Goal: Task Accomplishment & Management: Manage account settings

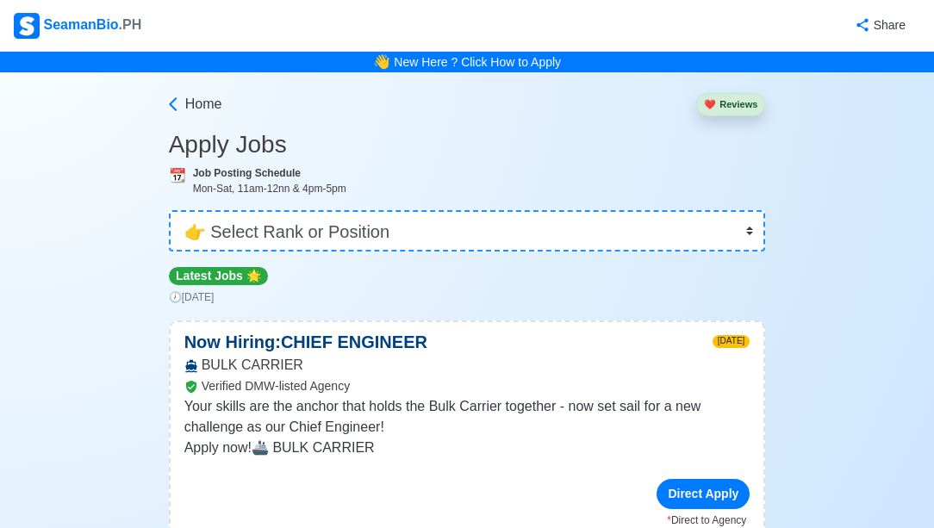
click at [71, 22] on div "SeamanBio .PH" at bounding box center [77, 26] width 127 height 26
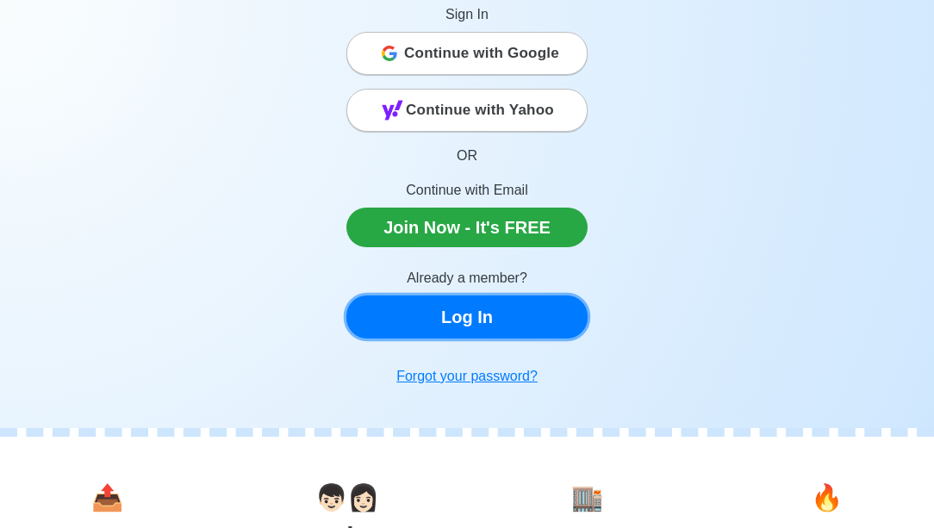
click at [469, 314] on link "Log In" at bounding box center [466, 316] width 241 height 43
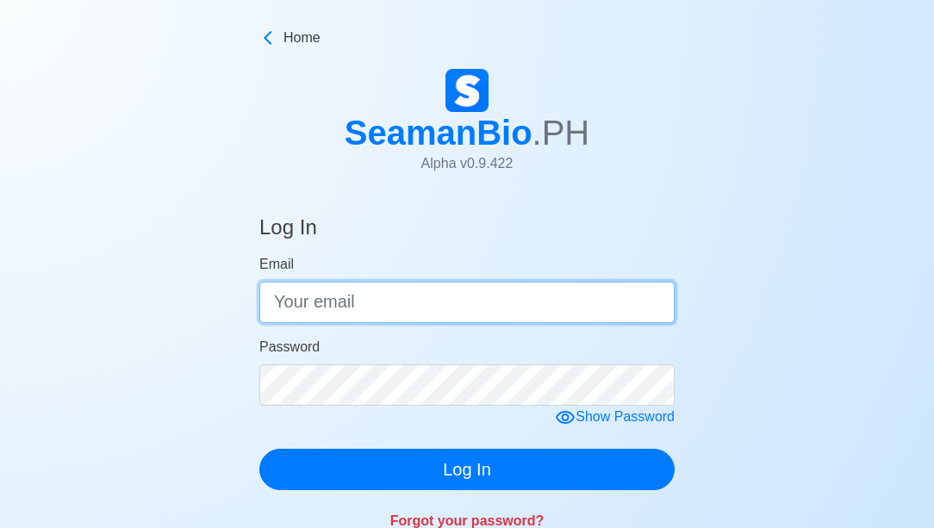
type input "[EMAIL_ADDRESS][DOMAIN_NAME]"
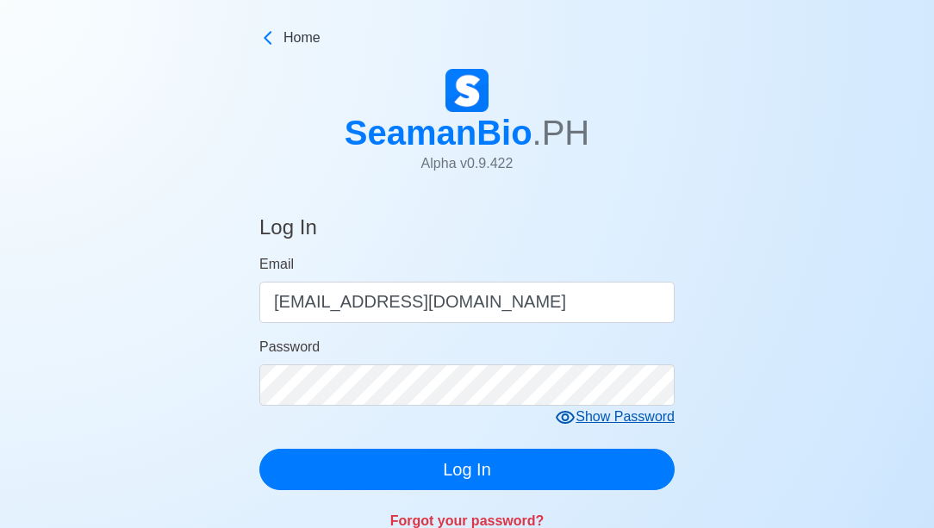
click at [570, 419] on icon at bounding box center [565, 417] width 19 height 13
click at [641, 418] on div "Hide Password" at bounding box center [618, 418] width 114 height 22
click at [563, 411] on icon at bounding box center [565, 417] width 21 height 21
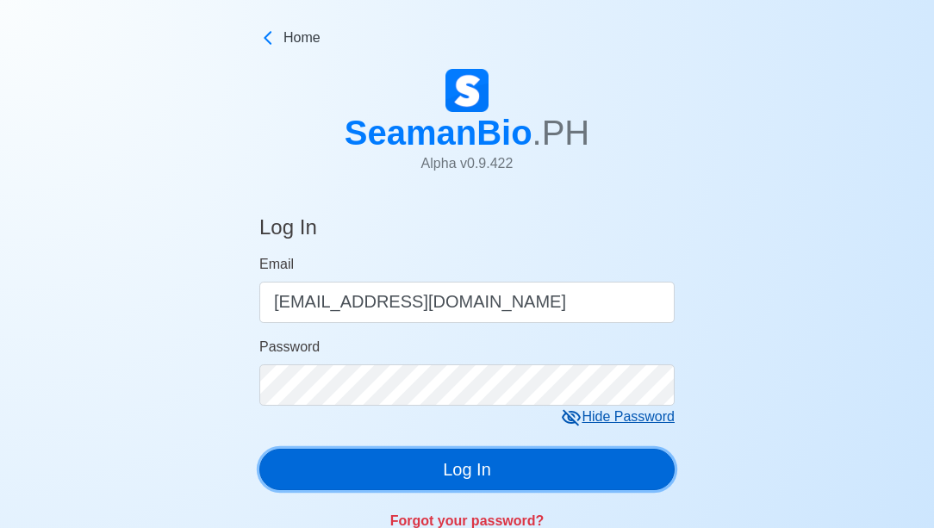
click at [471, 469] on button "Log In" at bounding box center [466, 469] width 415 height 41
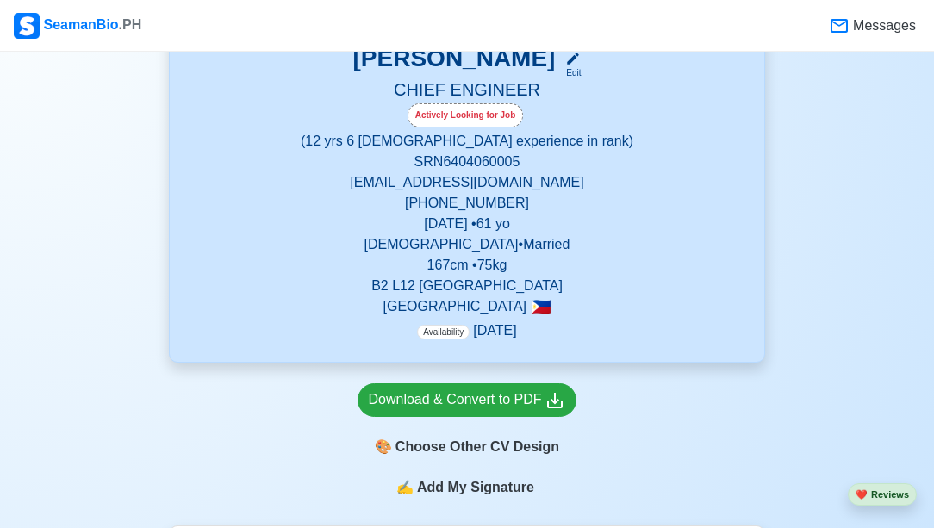
scroll to position [345, 0]
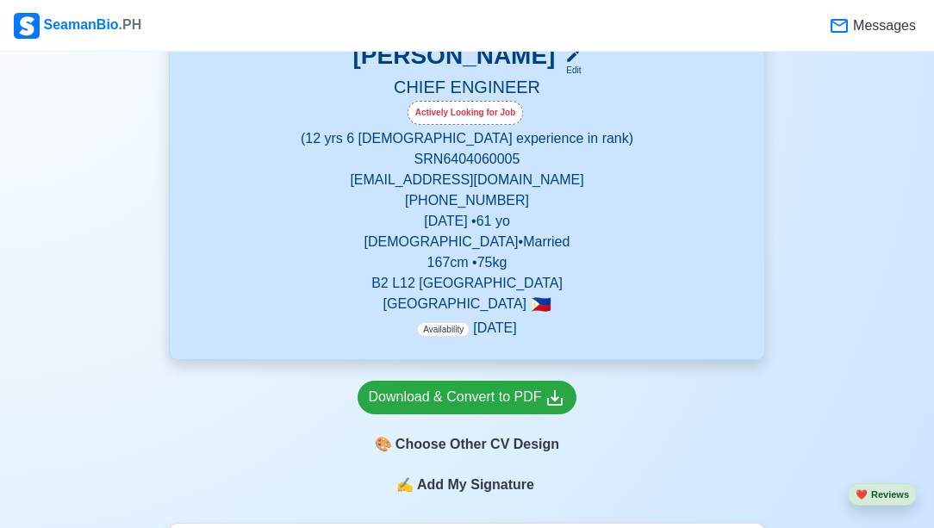
click at [473, 333] on p "Availability [DATE]" at bounding box center [466, 328] width 99 height 21
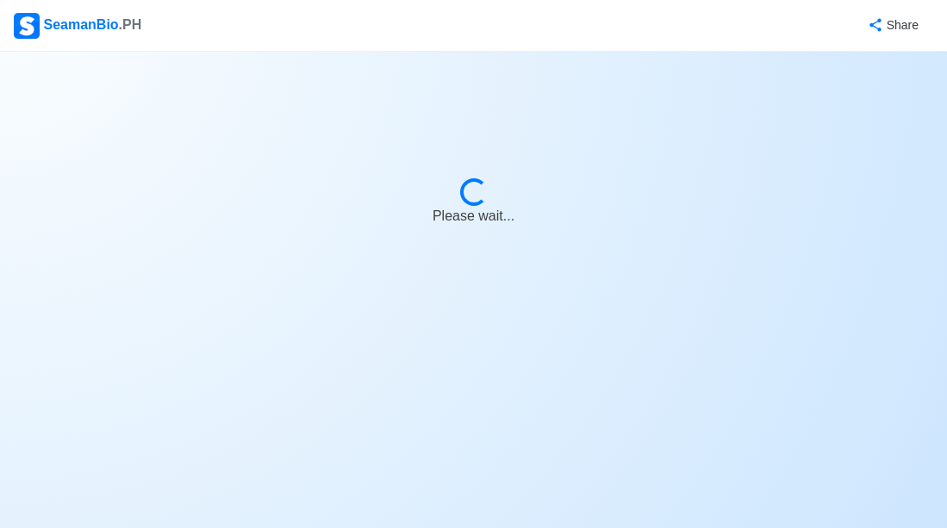
select select "Actively Looking for Job"
select select "Visible for Hiring"
select select "Married"
select select "[DEMOGRAPHIC_DATA]"
select select "PH"
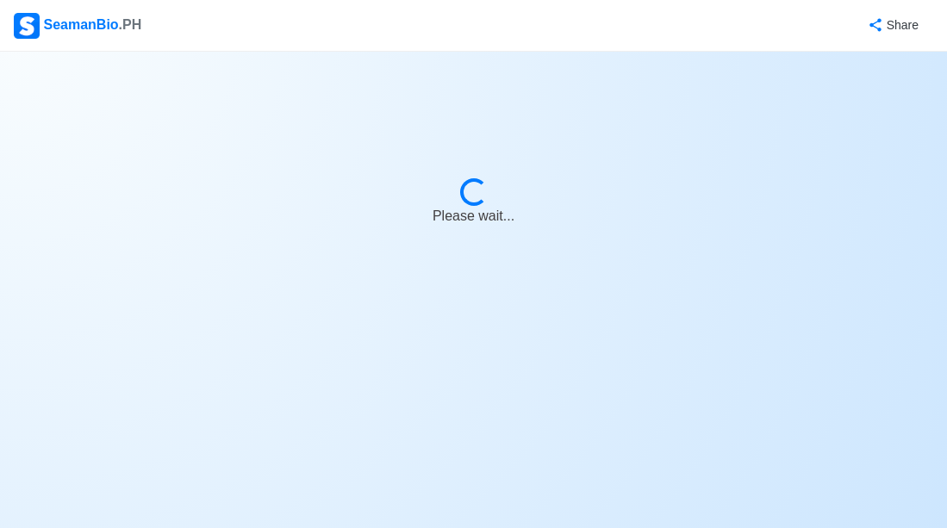
select select "12"
select select "6"
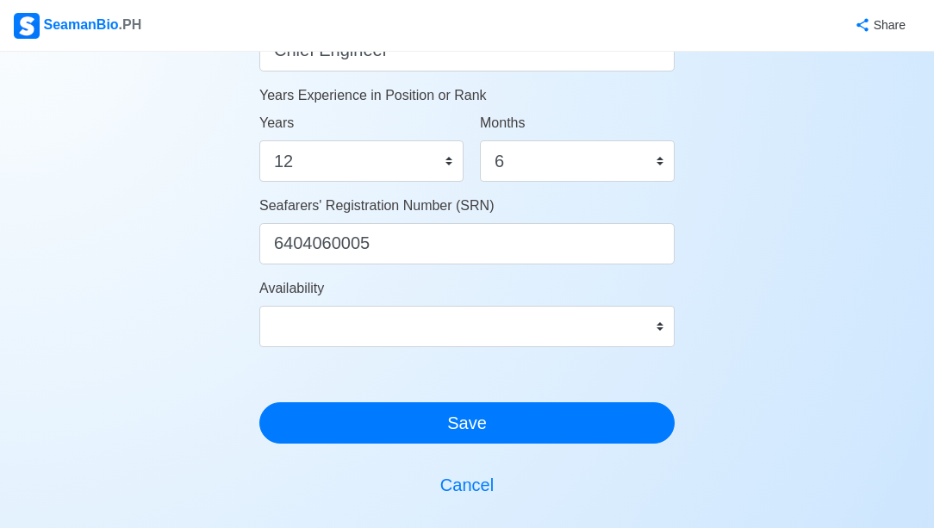
scroll to position [947, 0]
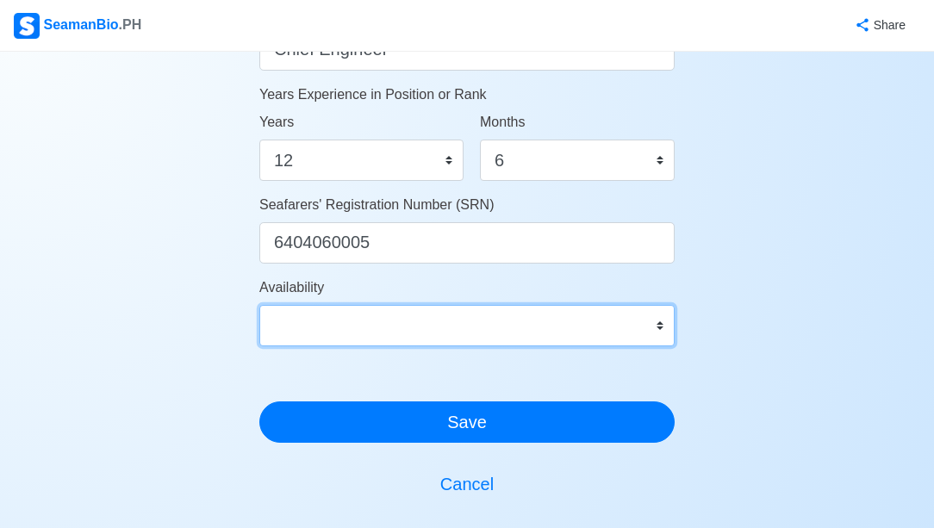
click at [660, 321] on select "Immediate [DATE] [DATE] [DATE] [DATE] [DATE] [DATE] [DATE] [DATE] [DATE]" at bounding box center [466, 325] width 415 height 41
click at [477, 331] on select "Immediate [DATE] [DATE] [DATE] [DATE] [DATE] [DATE] [DATE] [DATE] [DATE]" at bounding box center [466, 325] width 415 height 41
select select "1759248000000"
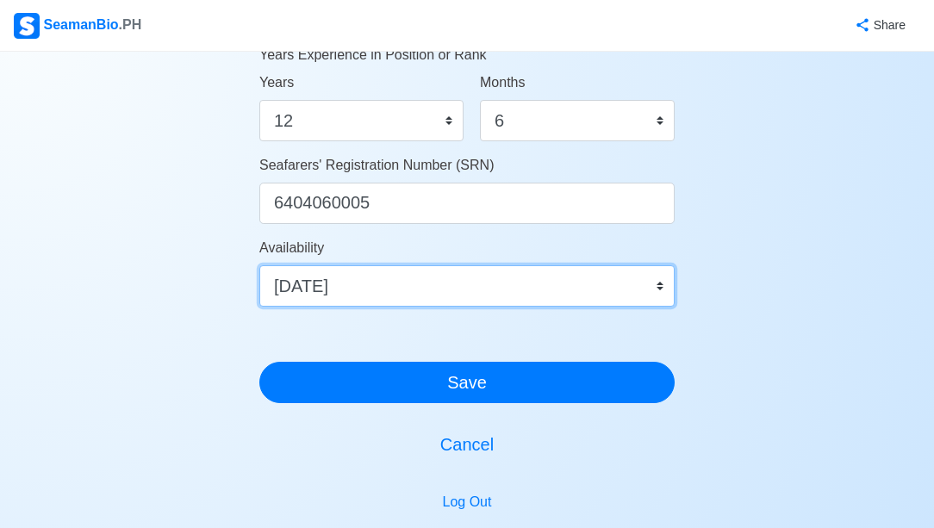
scroll to position [964, 0]
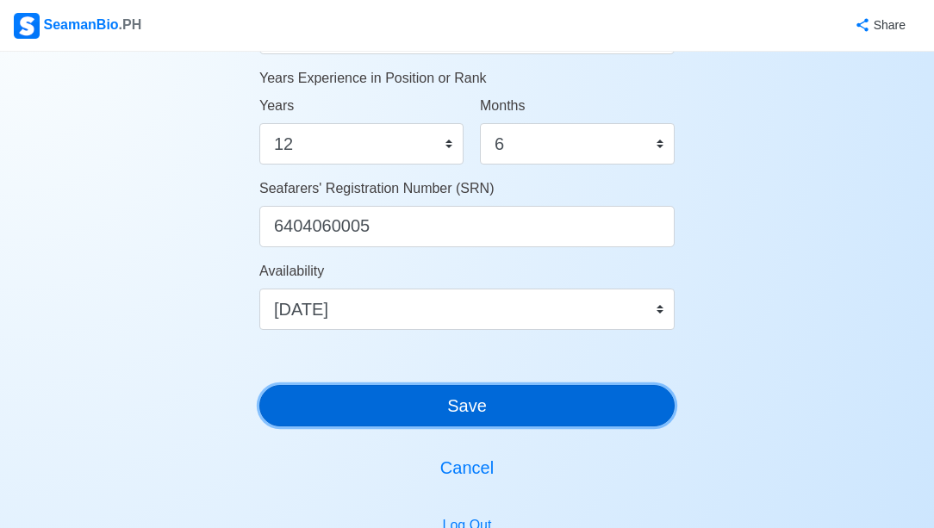
click at [445, 407] on button "Save" at bounding box center [466, 405] width 415 height 41
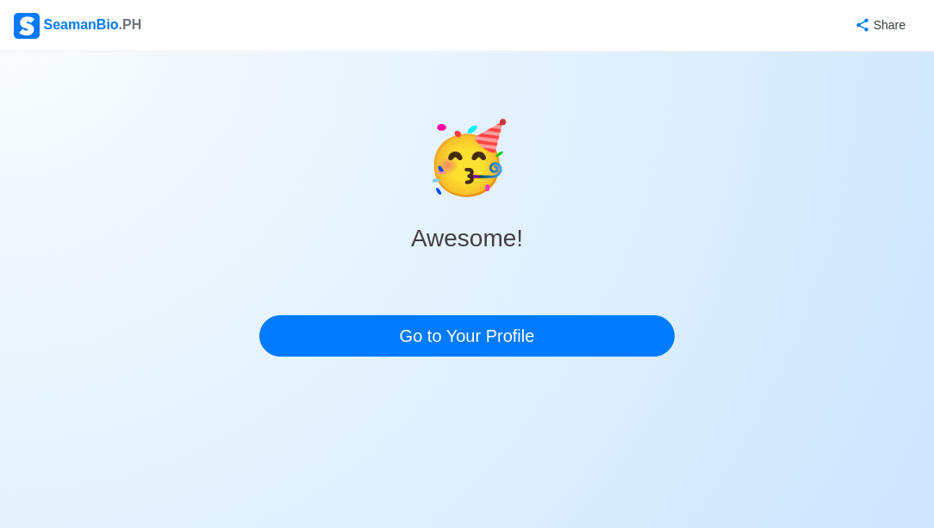
scroll to position [0, 0]
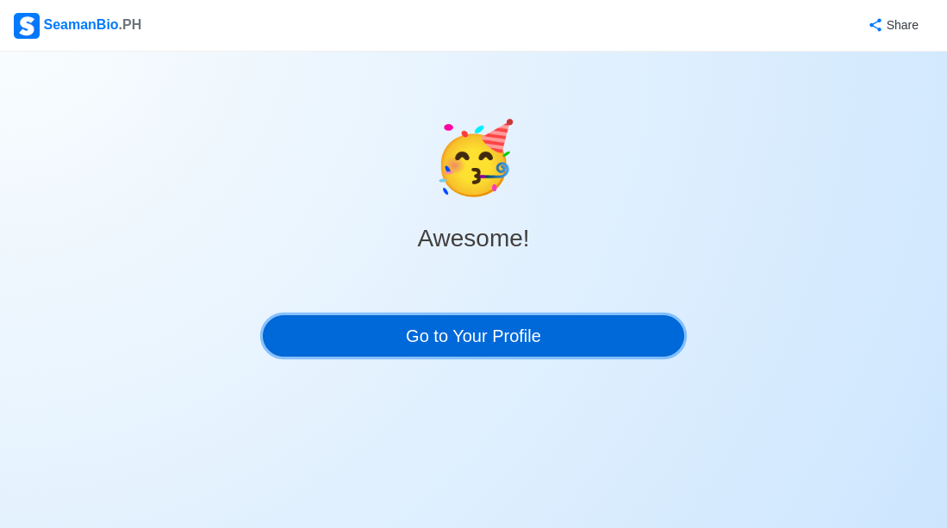
click at [458, 340] on link "Go to Your Profile" at bounding box center [474, 335] width 422 height 41
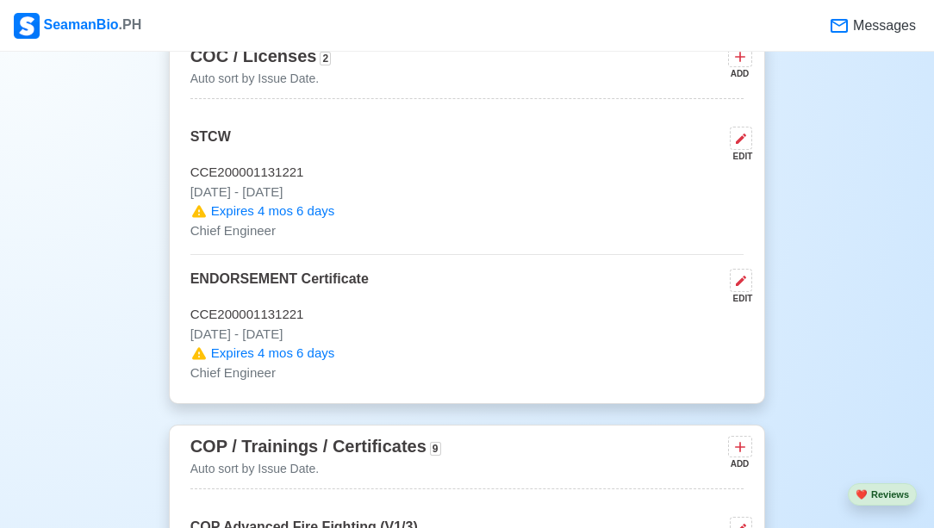
scroll to position [2326, 0]
